Goal: Answer question/provide support

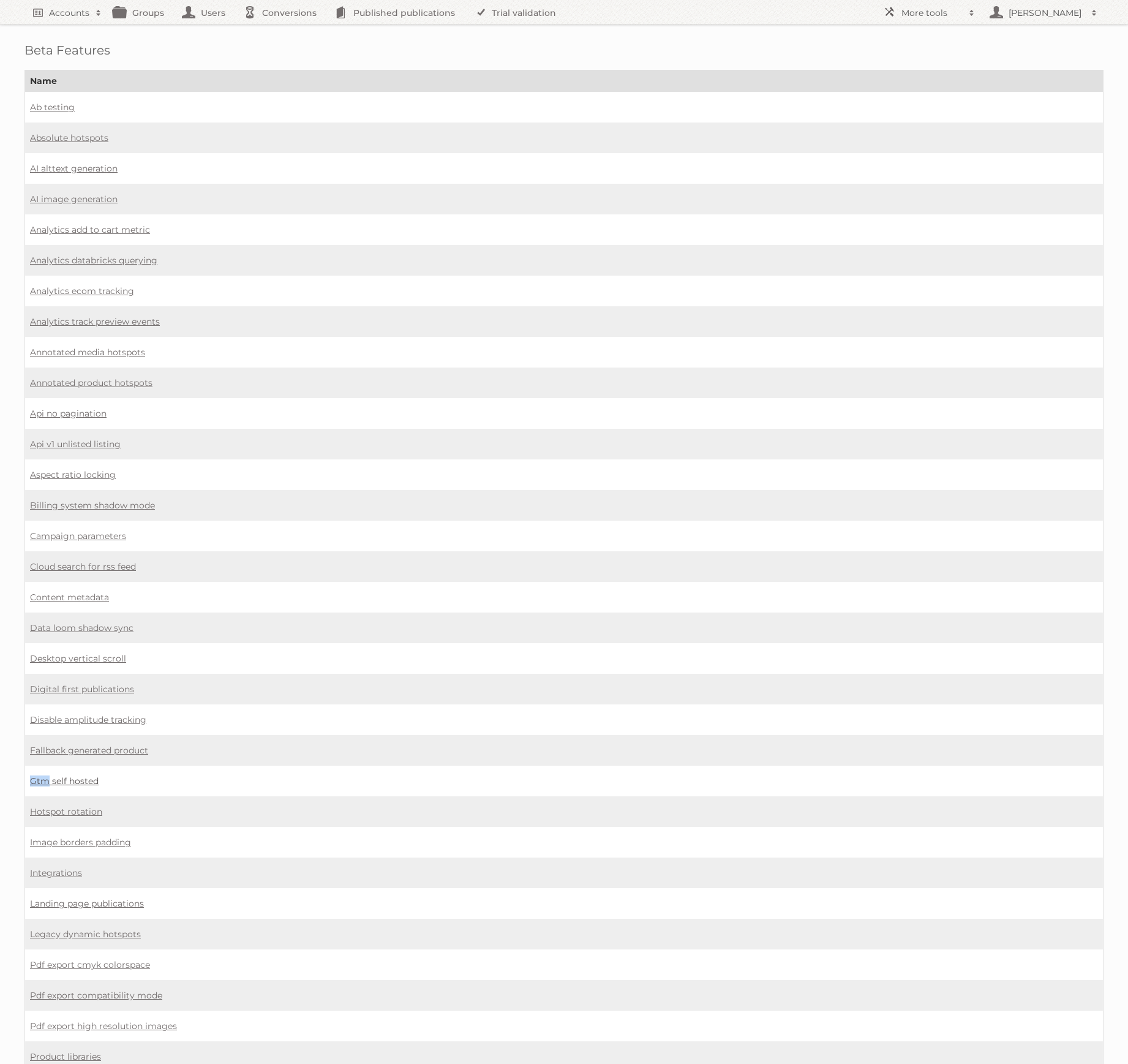
click at [82, 776] on link "Gtm self hosted" at bounding box center [64, 781] width 68 height 11
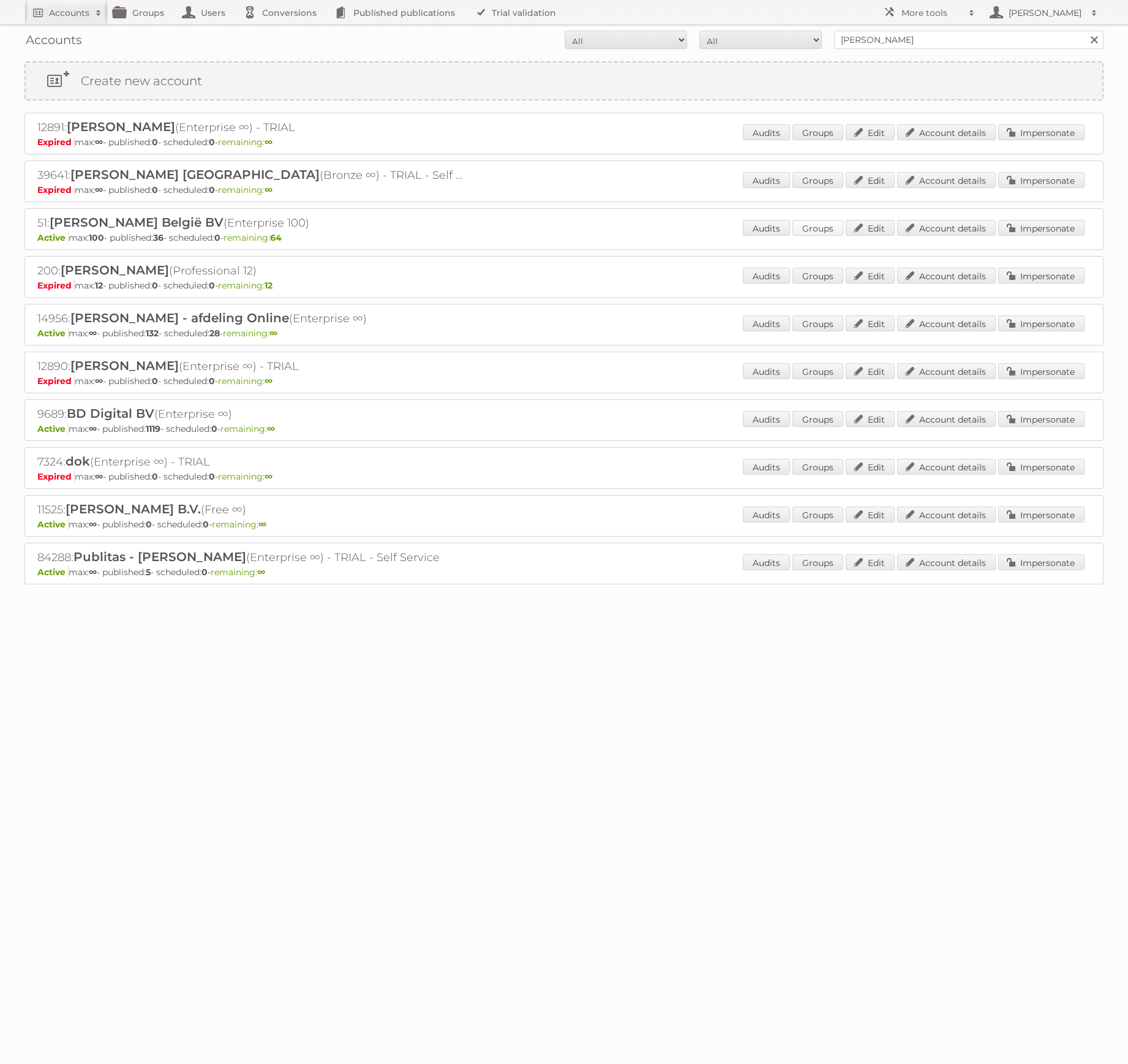
click at [838, 231] on link "Groups" at bounding box center [818, 228] width 50 height 16
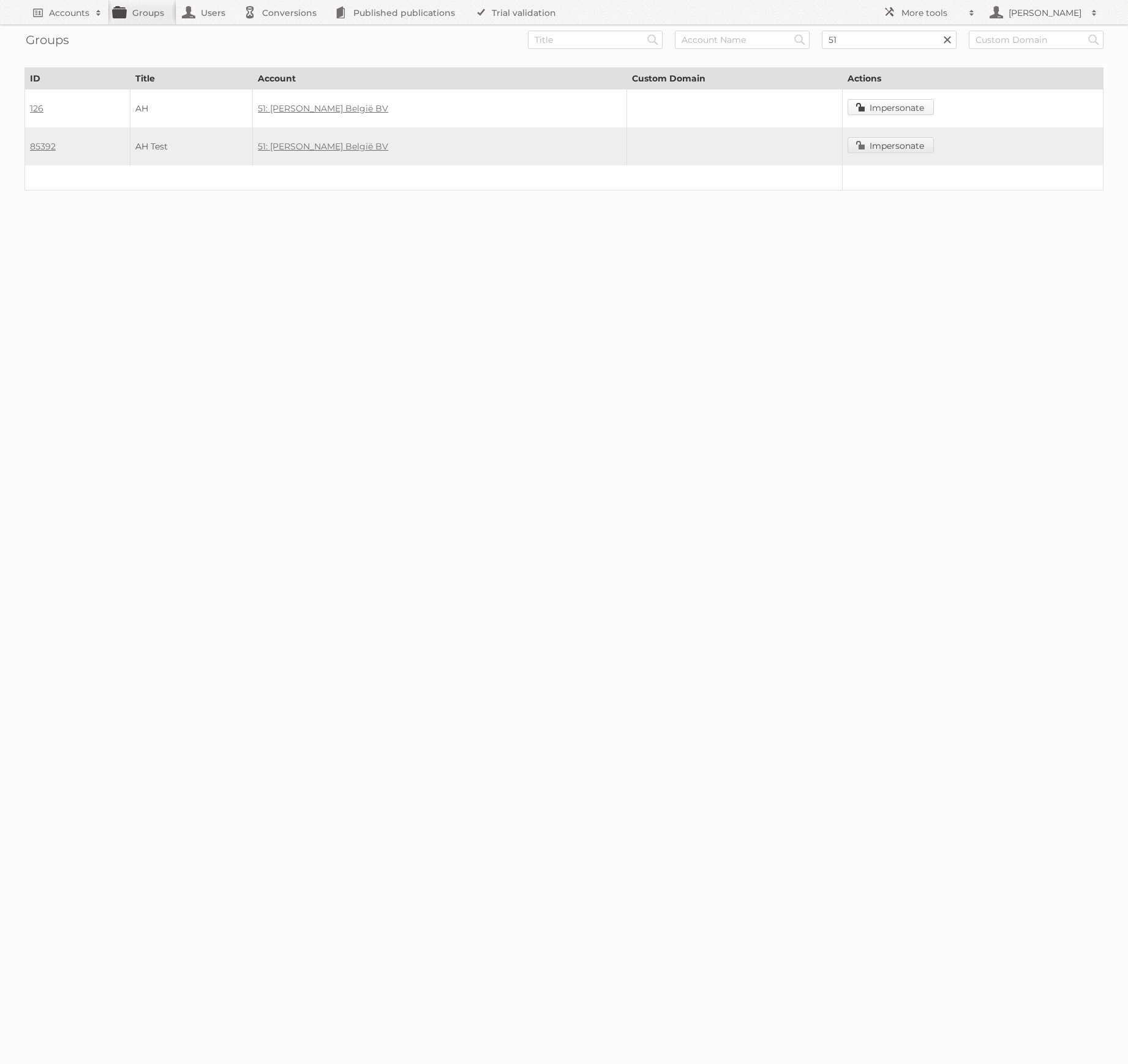
click at [885, 108] on link "Impersonate" at bounding box center [890, 107] width 86 height 16
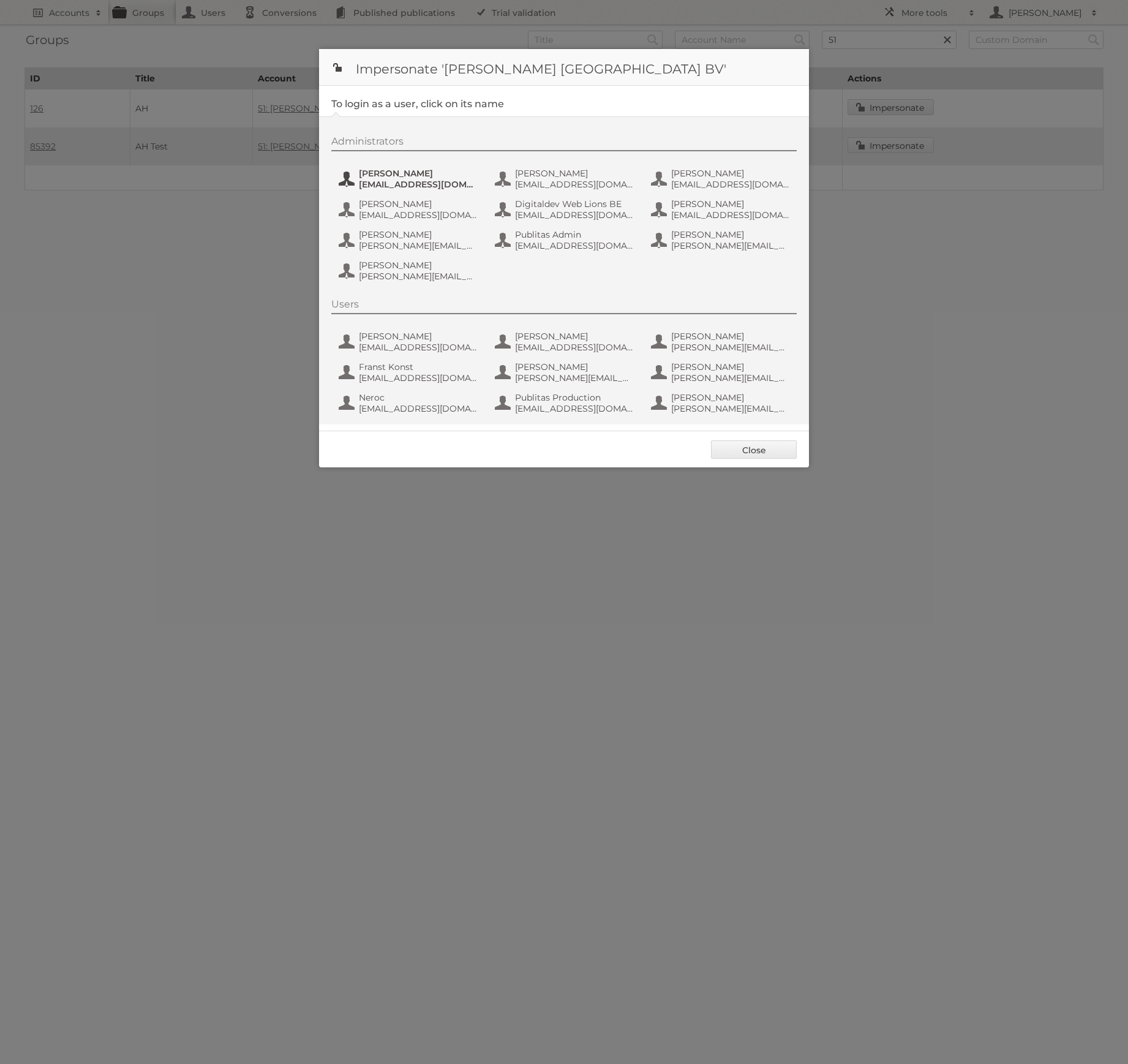
click at [403, 182] on span "anais.wille@ah.nl" at bounding box center [418, 184] width 119 height 11
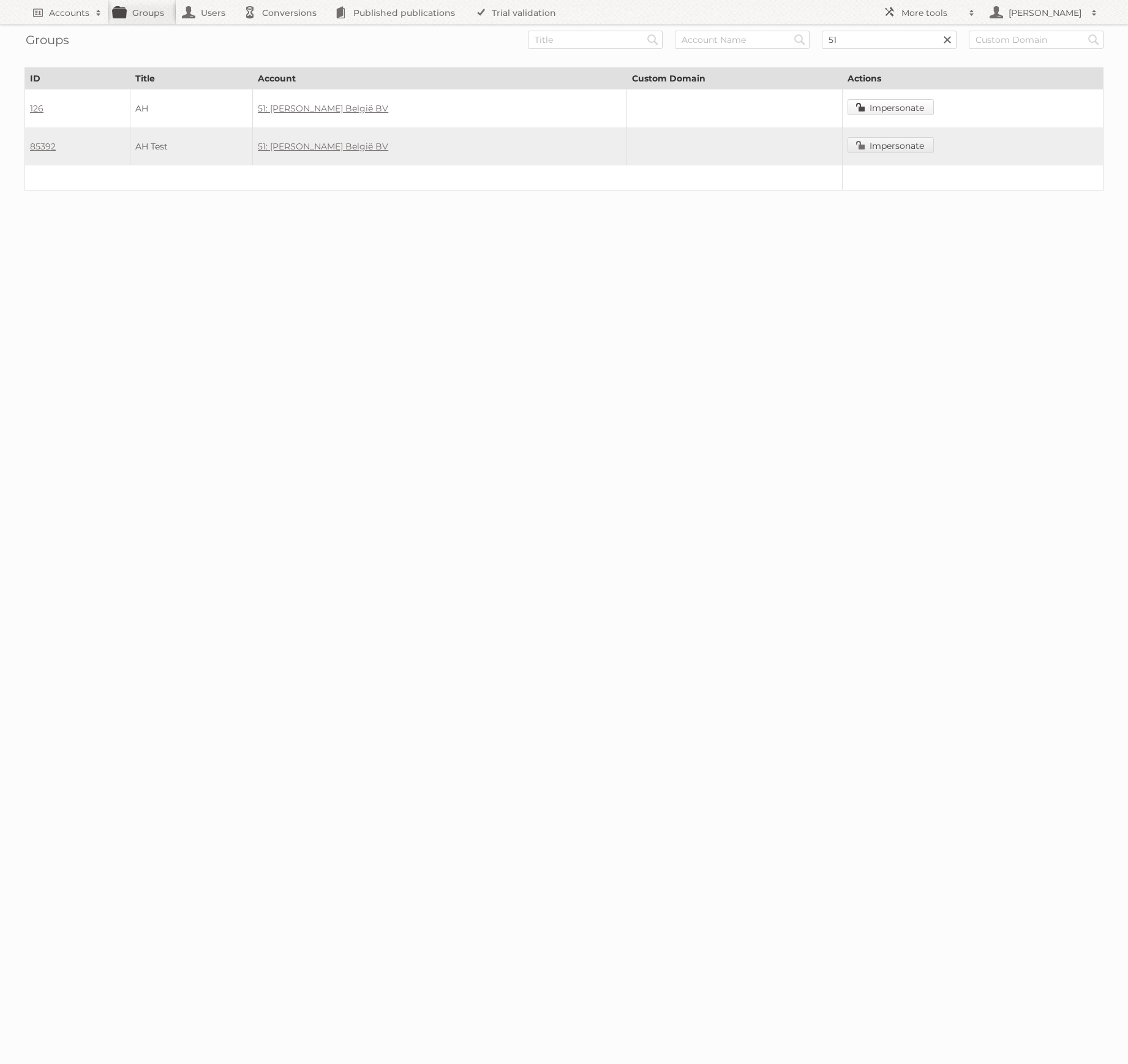
click at [876, 108] on link "Impersonate" at bounding box center [890, 107] width 86 height 16
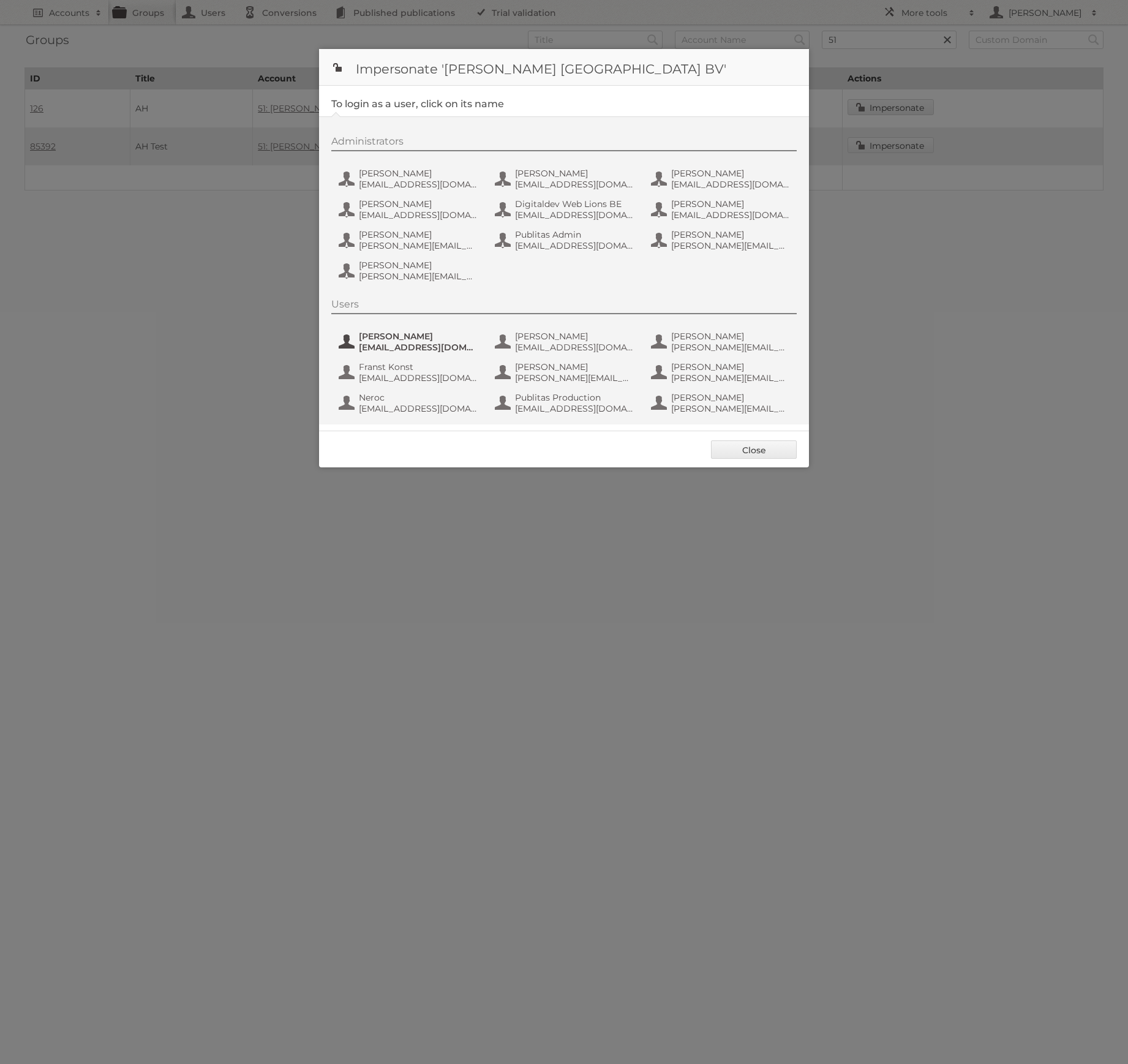
click at [393, 334] on span "Chella Waakhuijzen" at bounding box center [418, 336] width 119 height 11
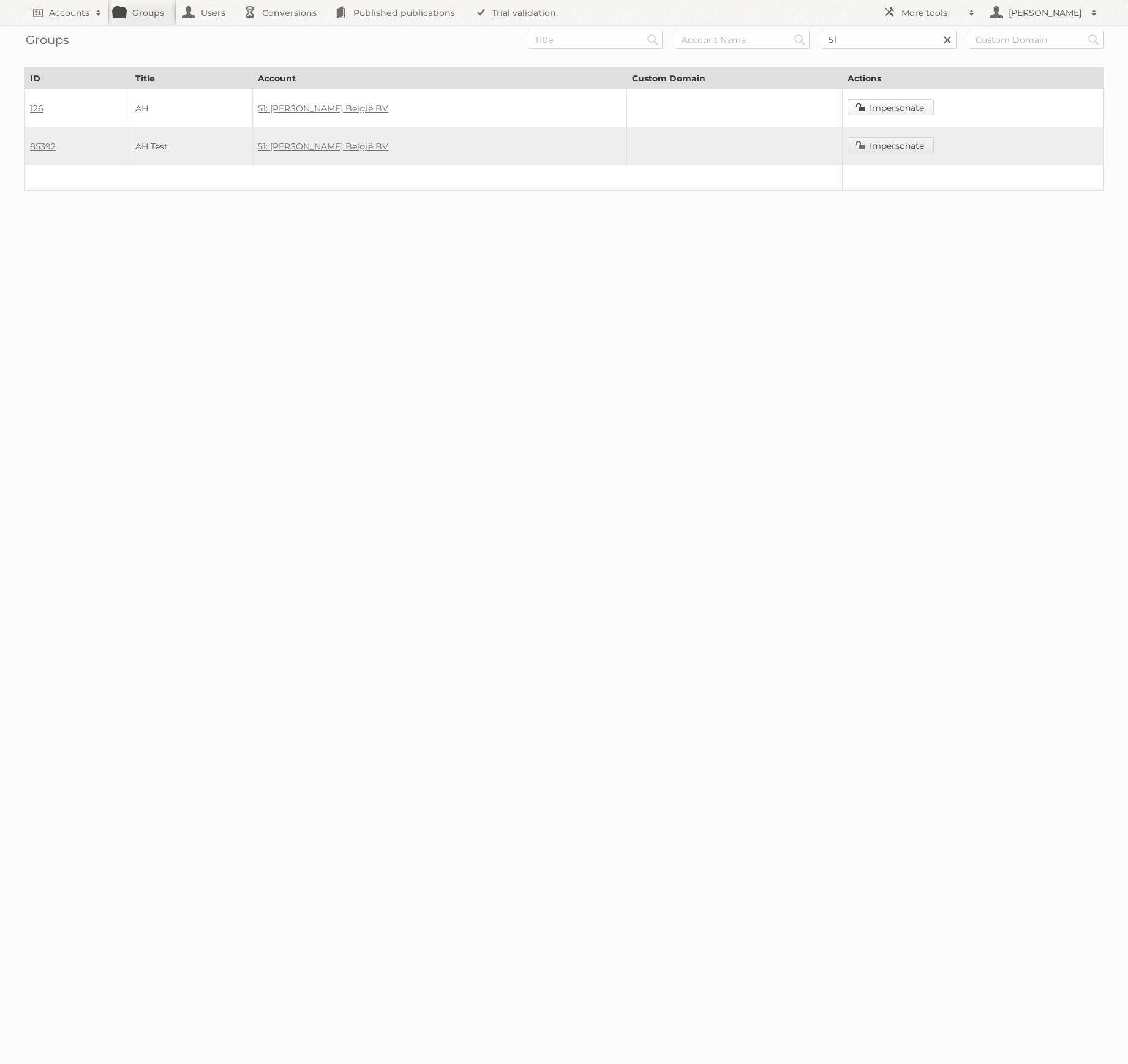
click at [863, 103] on link "Impersonate" at bounding box center [890, 107] width 86 height 16
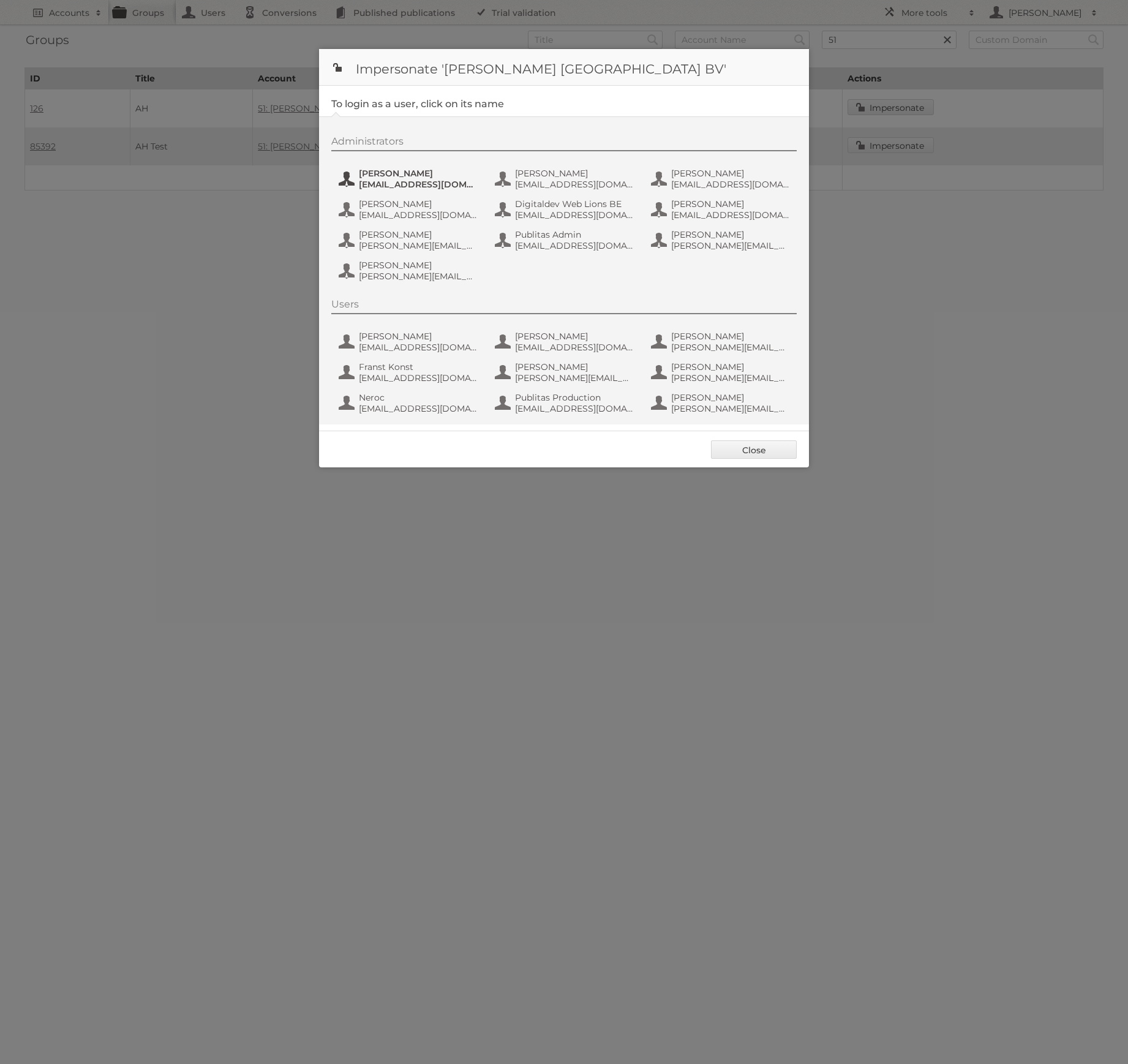
click at [401, 171] on span "Anaïs Wille" at bounding box center [418, 173] width 119 height 11
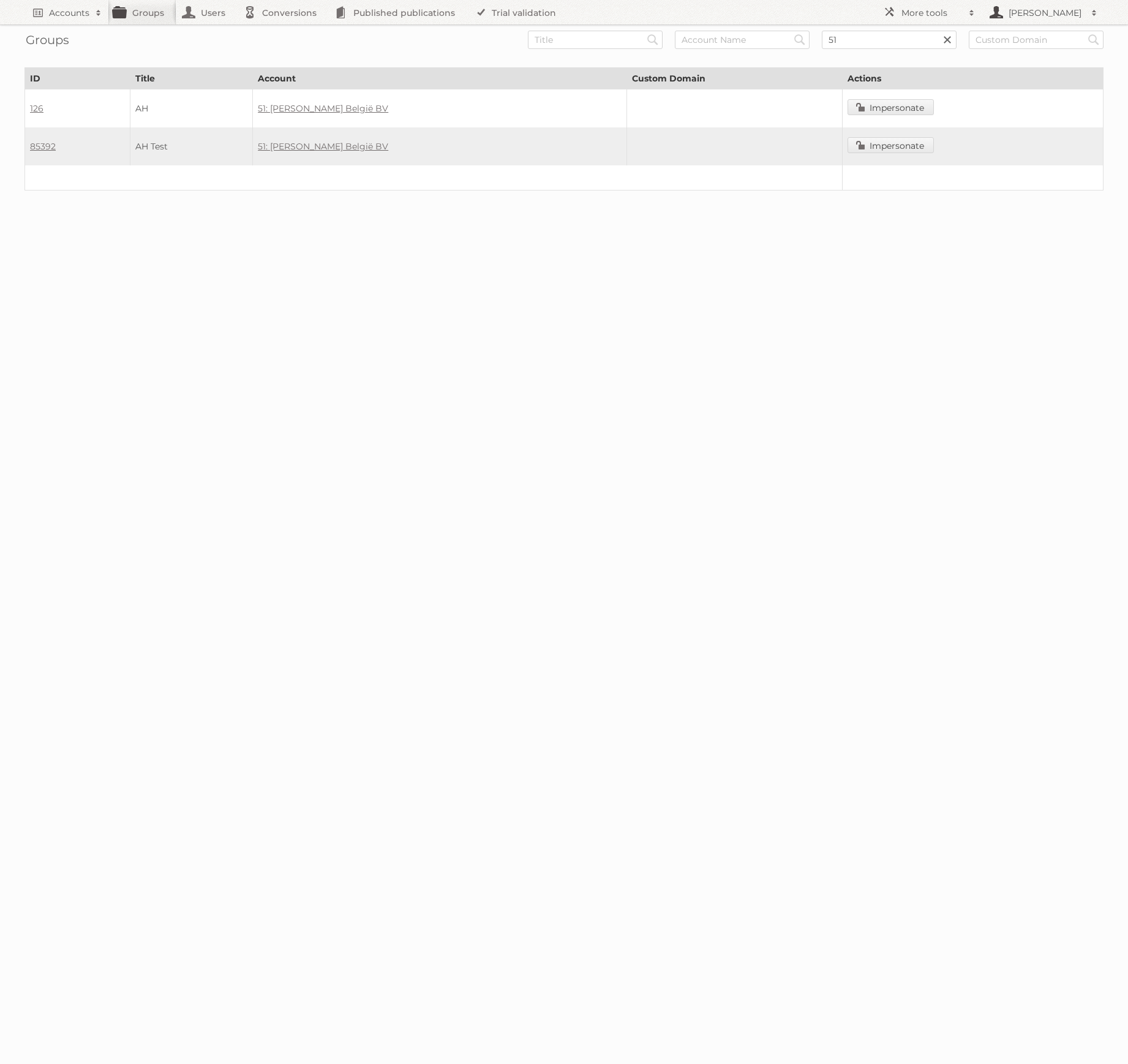
click at [1072, 13] on h2 "[PERSON_NAME]" at bounding box center [1045, 13] width 80 height 12
drag, startPoint x: 330, startPoint y: 326, endPoint x: 256, endPoint y: 299, distance: 78.8
click at [329, 326] on body "Accounts Search Advanced Search Create new account Groups Users Conversions Pub…" at bounding box center [564, 532] width 1128 height 1064
